Goal: Communication & Community: Answer question/provide support

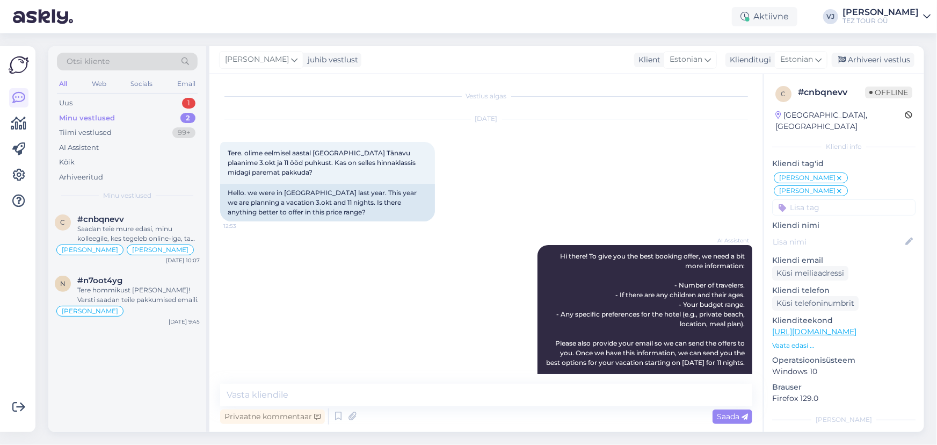
scroll to position [838, 0]
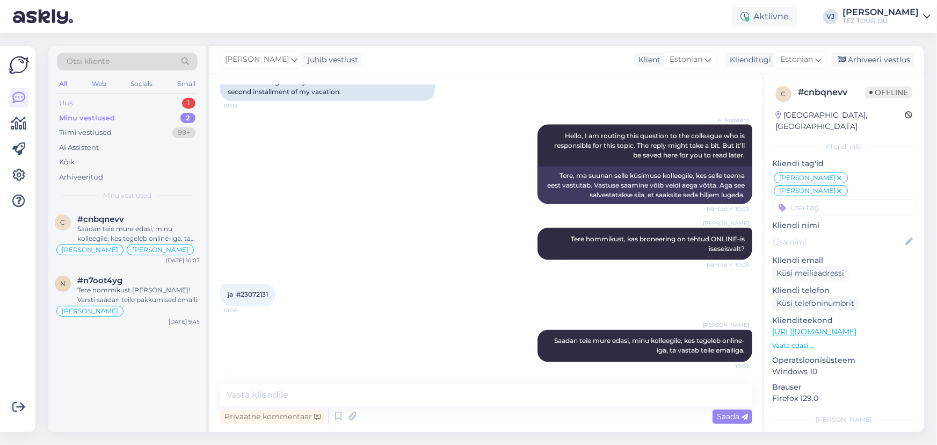
click at [137, 102] on div "Uus 1" at bounding box center [127, 103] width 141 height 15
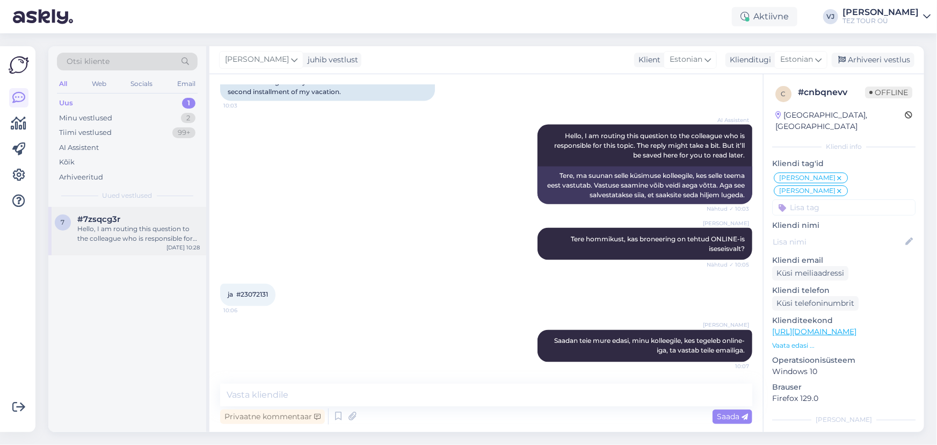
click at [131, 228] on div "Hello, I am routing this question to the colleague who is responsible for this …" at bounding box center [138, 233] width 122 height 19
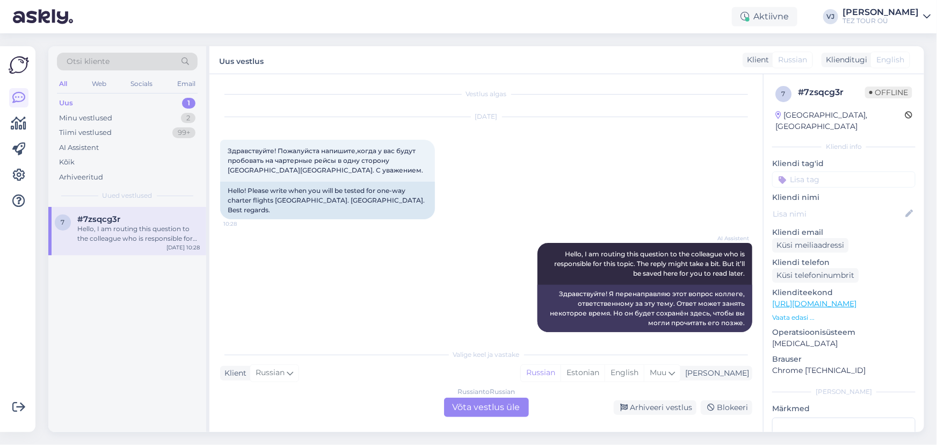
click at [516, 406] on div "Russian to Russian Võta vestlus üle" at bounding box center [486, 407] width 85 height 19
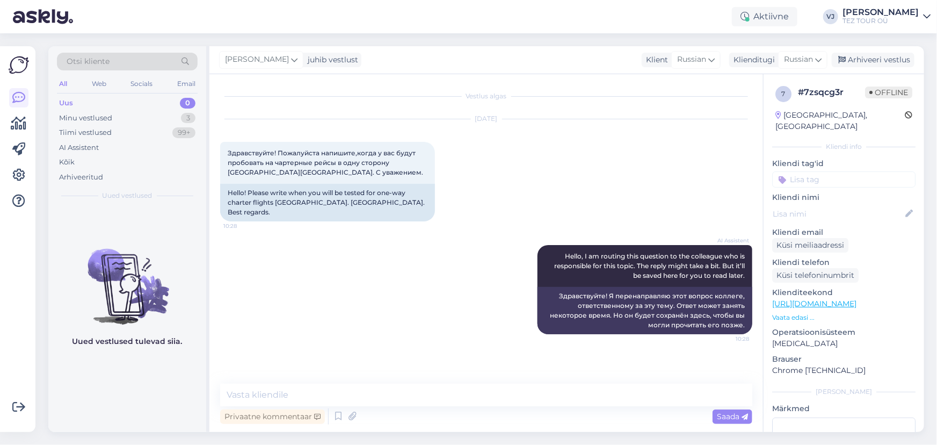
click at [833, 171] on input at bounding box center [844, 179] width 143 height 16
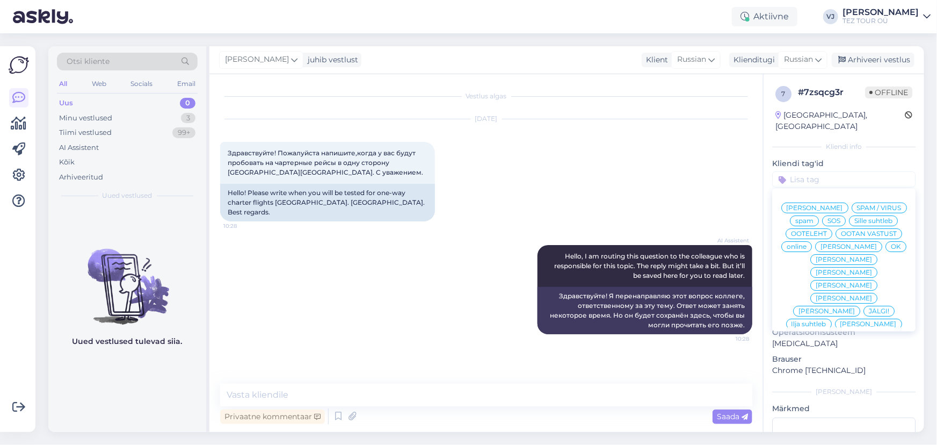
click at [843, 205] on span "[PERSON_NAME]" at bounding box center [815, 208] width 56 height 6
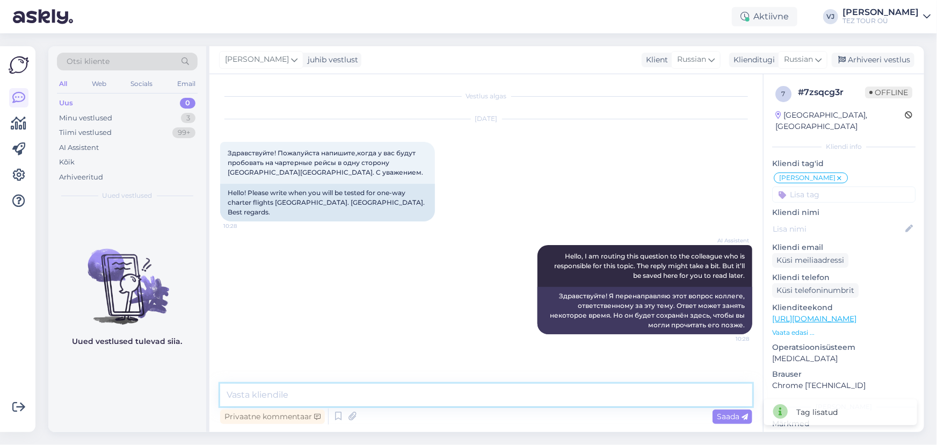
click at [385, 392] on textarea at bounding box center [486, 395] width 532 height 23
type textarea "L"
type textarea "Добрый день!"
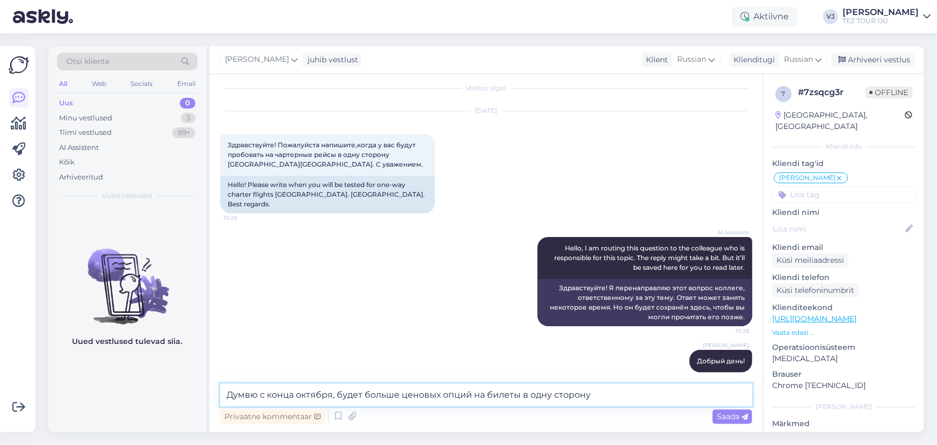
type textarea "Думвю с конца октября, будет больше ценовых опций на билеты в одну сторону."
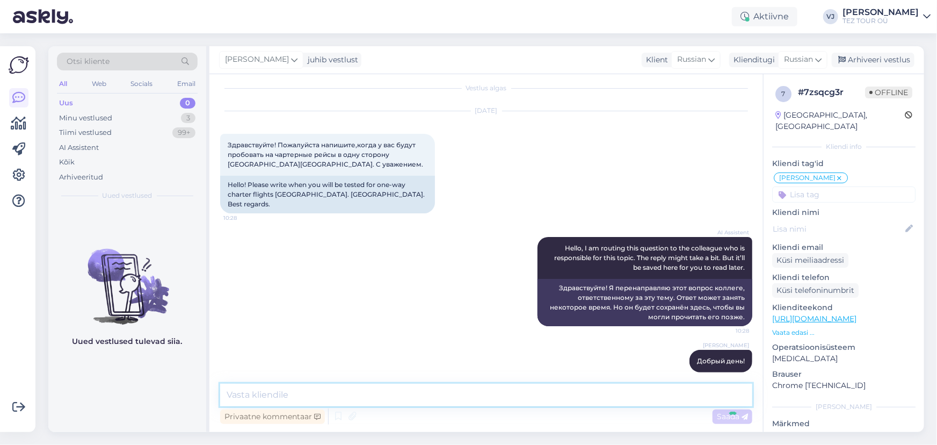
scroll to position [64, 0]
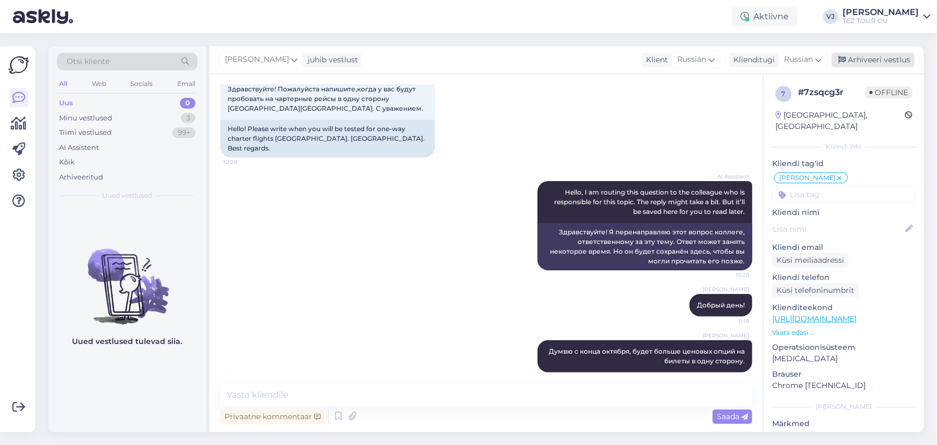
click at [881, 61] on div "Arhiveeri vestlus" at bounding box center [873, 60] width 83 height 15
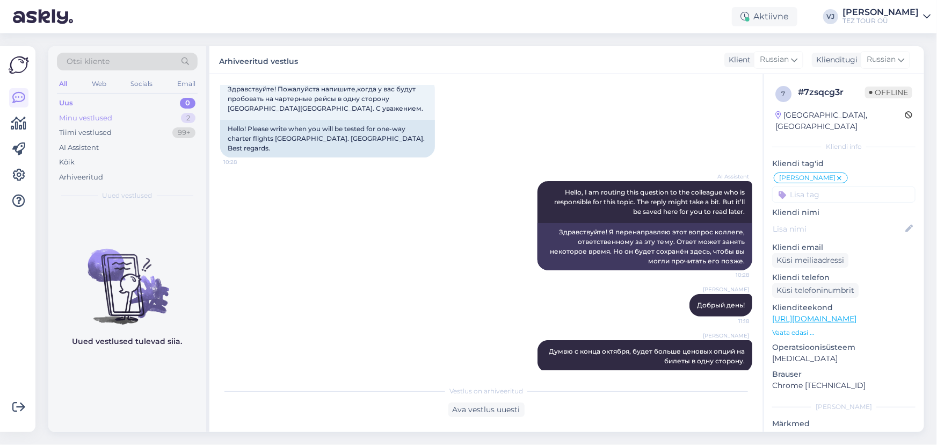
click at [99, 111] on div "Minu vestlused 2" at bounding box center [127, 118] width 141 height 15
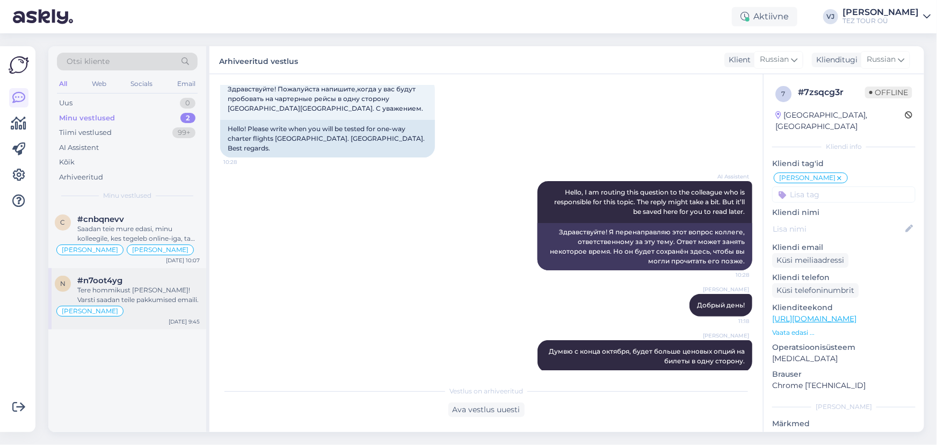
click at [171, 305] on div "[PERSON_NAME]" at bounding box center [127, 311] width 145 height 13
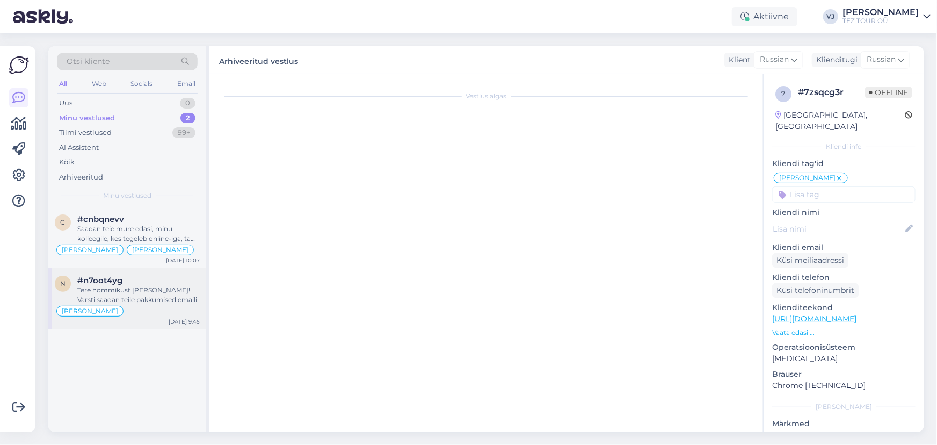
scroll to position [185, 0]
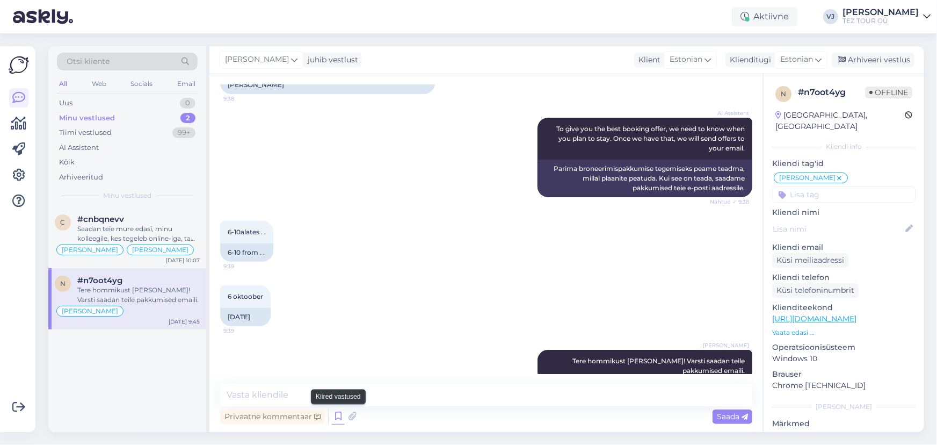
click at [337, 416] on icon at bounding box center [338, 416] width 13 height 16
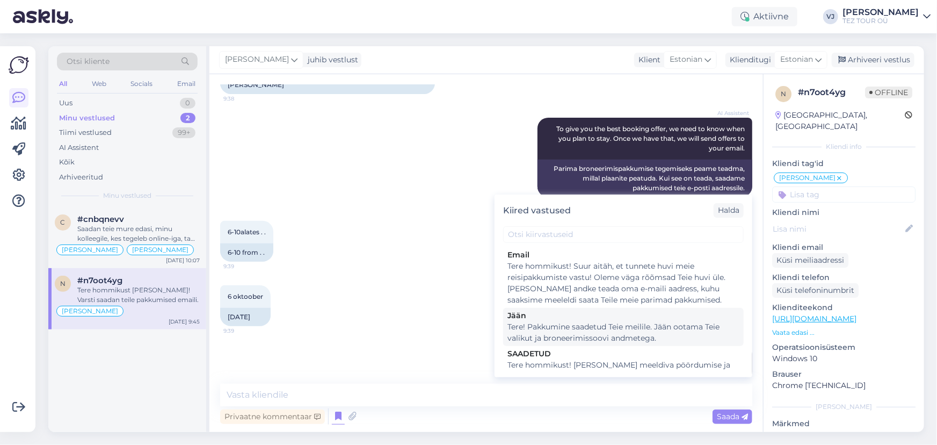
click at [588, 329] on div "Tere! Pakkumine saadetud Teie meilile. Jään ootama Teie valikut ja broneerimiss…" at bounding box center [624, 332] width 232 height 23
type textarea "Tere! Pakkumine saadetud Teie meilile. Jään ootama Teie valikut ja broneerimiss…"
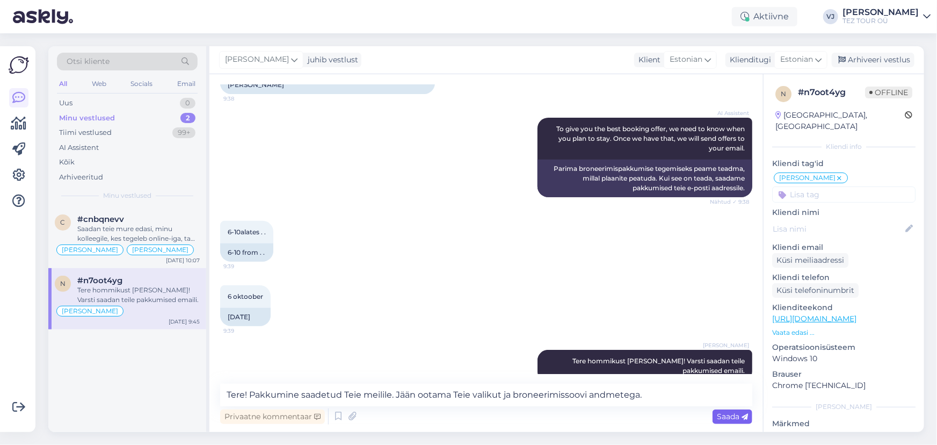
click at [731, 417] on span "Saada" at bounding box center [732, 417] width 31 height 10
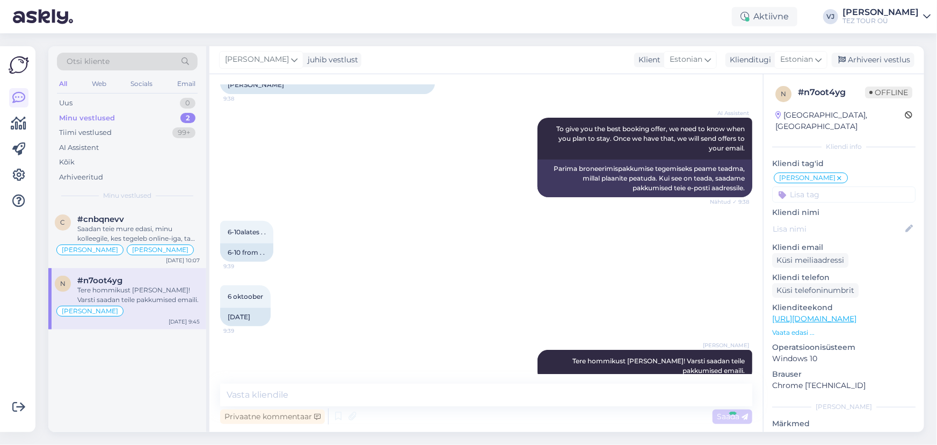
scroll to position [241, 0]
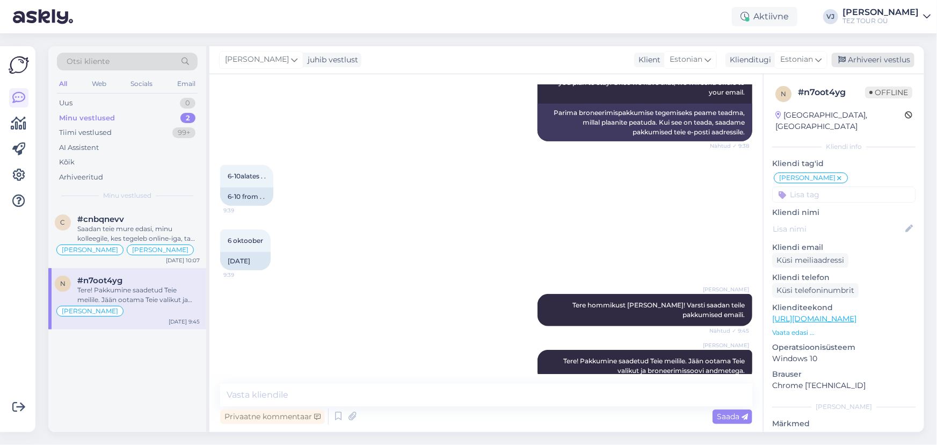
click at [892, 59] on div "Arhiveeri vestlus" at bounding box center [873, 60] width 83 height 15
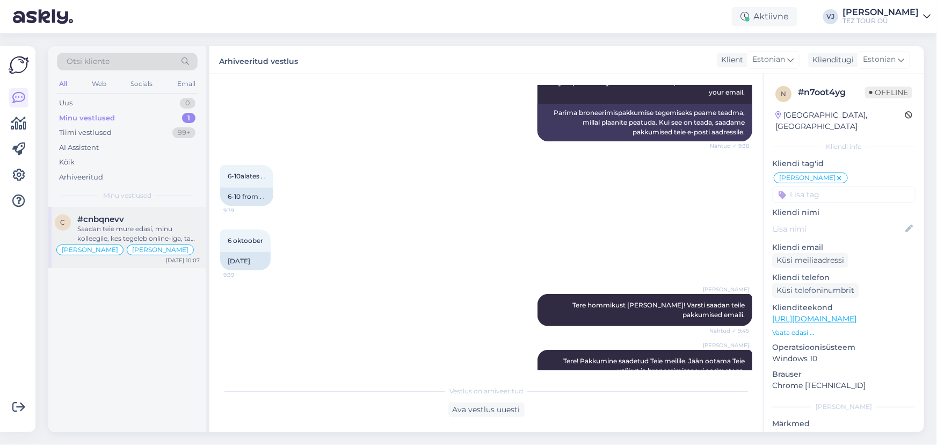
click at [150, 220] on div "#cnbqnevv" at bounding box center [138, 219] width 122 height 10
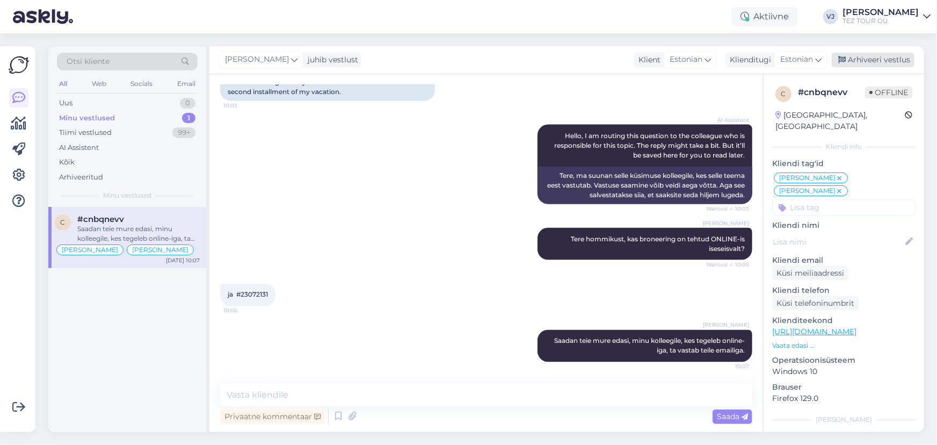
click at [892, 57] on div "Arhiveeri vestlus" at bounding box center [873, 60] width 83 height 15
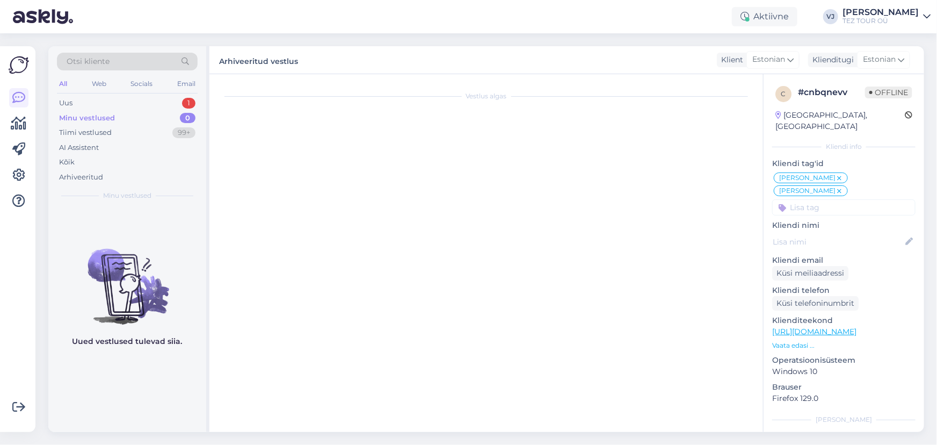
scroll to position [0, 0]
click at [154, 111] on div "Minu vestlused 0" at bounding box center [127, 118] width 141 height 15
click at [158, 102] on div "Uus 1" at bounding box center [127, 103] width 141 height 15
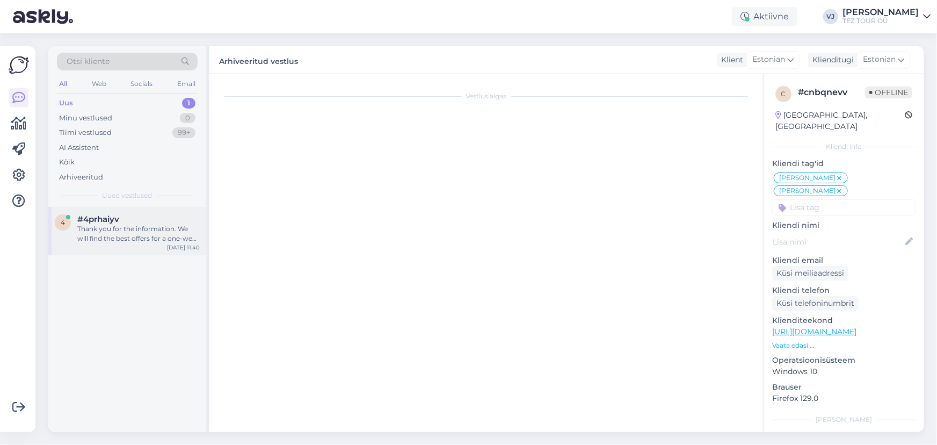
click at [162, 207] on div "4 #4prhaiyv Thank you for the information. We will find the best offers for a o…" at bounding box center [127, 231] width 158 height 48
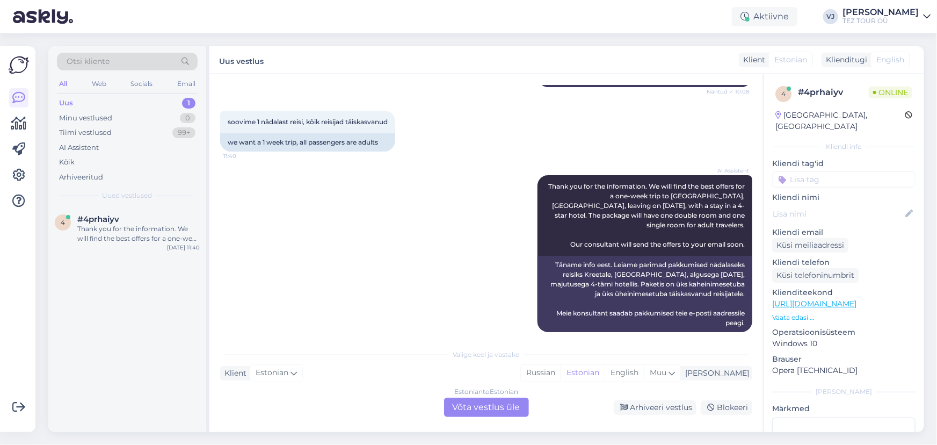
click at [494, 404] on div "Estonian to Estonian Võta vestlus üle" at bounding box center [486, 407] width 85 height 19
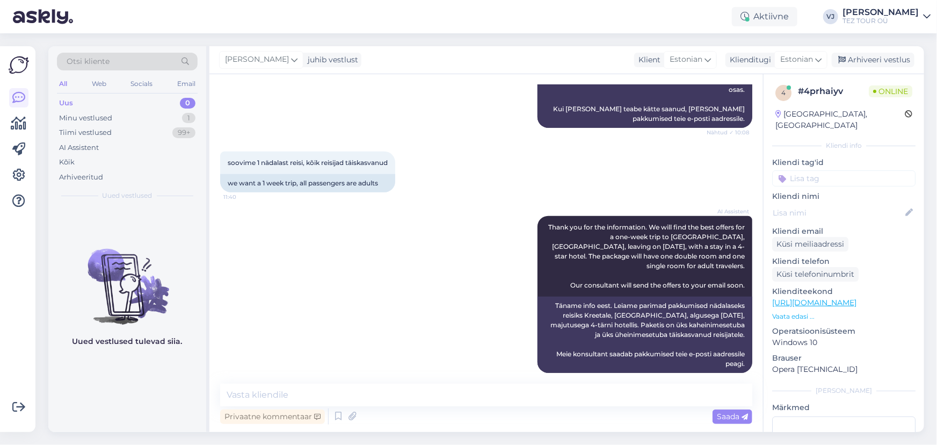
click at [848, 170] on input at bounding box center [844, 178] width 143 height 16
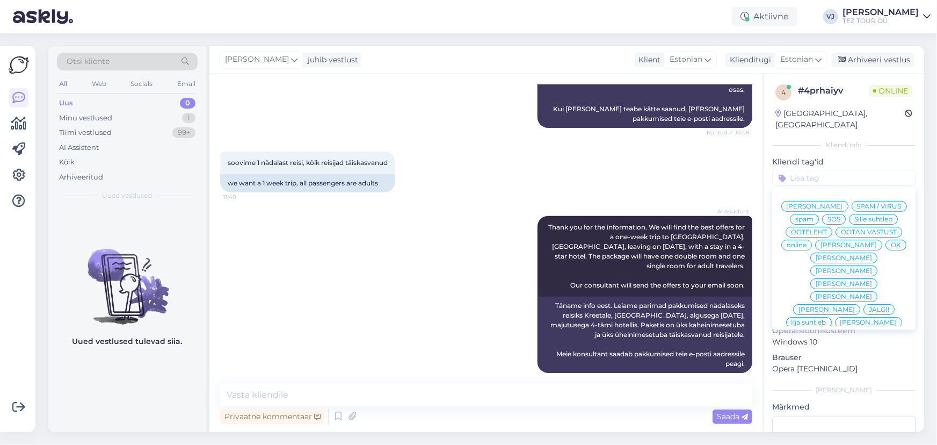
click at [844, 201] on div "[PERSON_NAME]" at bounding box center [815, 206] width 67 height 11
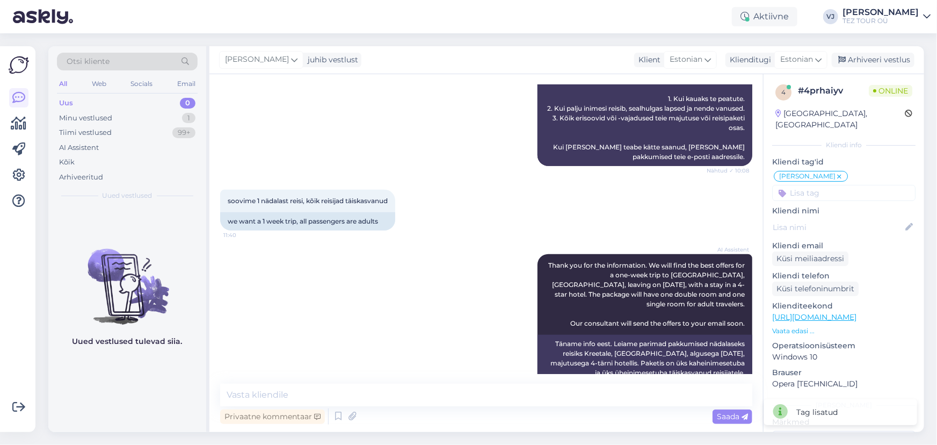
scroll to position [371, 0]
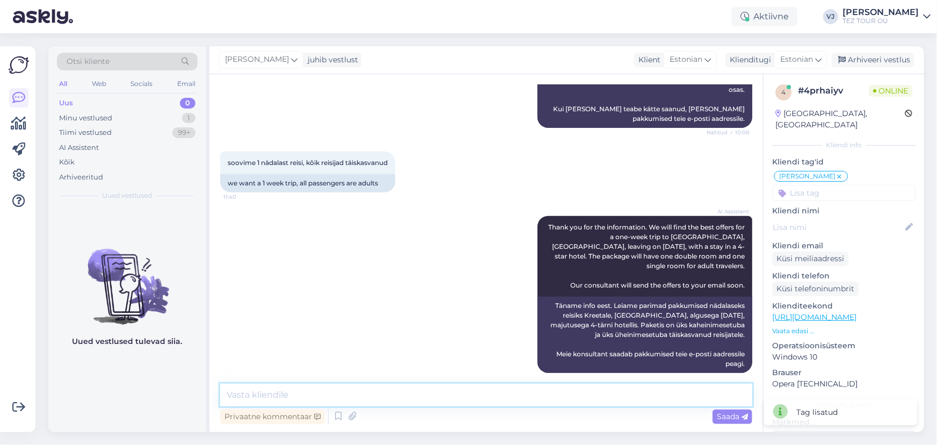
click at [342, 393] on textarea at bounding box center [486, 395] width 532 height 23
type textarea "[PERSON_NAME], varsti saadan pakkumised teie emaili."
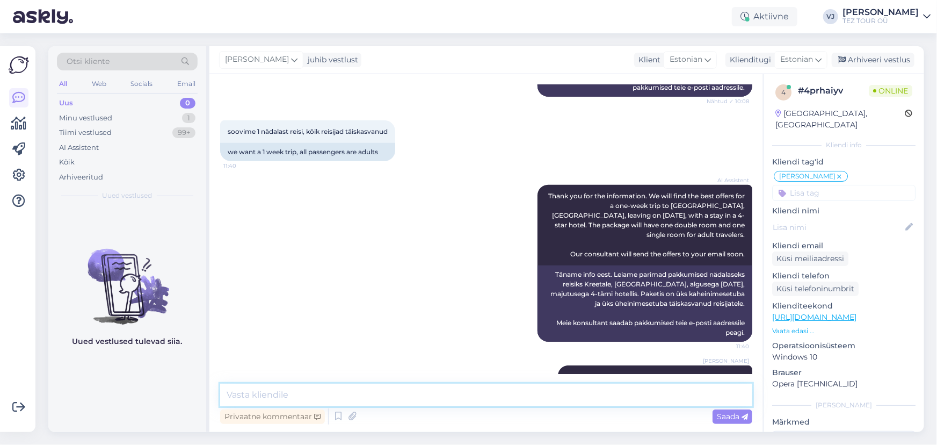
scroll to position [417, 0]
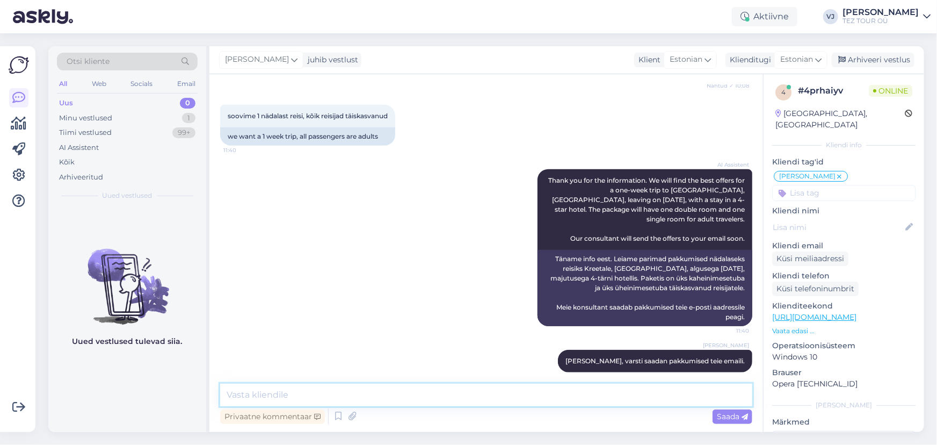
click at [387, 398] on textarea at bounding box center [486, 395] width 532 height 23
type textarea "Mis toitlustus on minimaaln - hommikusöök, hommiku ja õhtusöögid, "kõik hinnas"…"
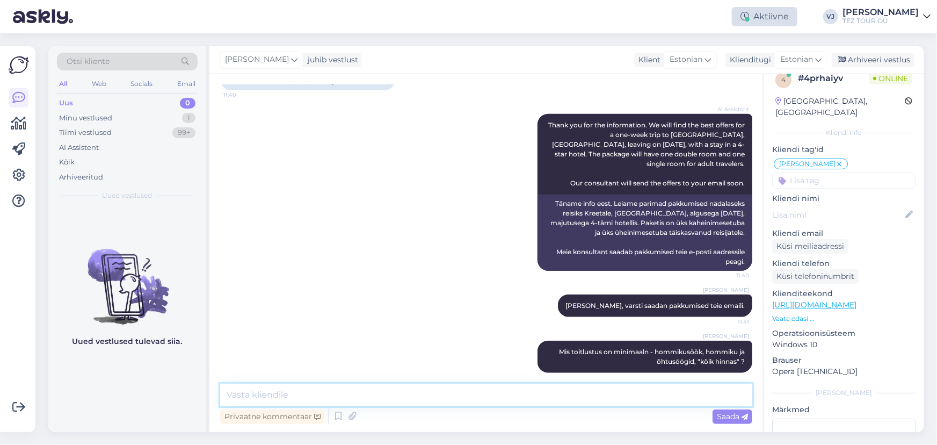
scroll to position [17, 0]
